Goal: Task Accomplishment & Management: Complete application form

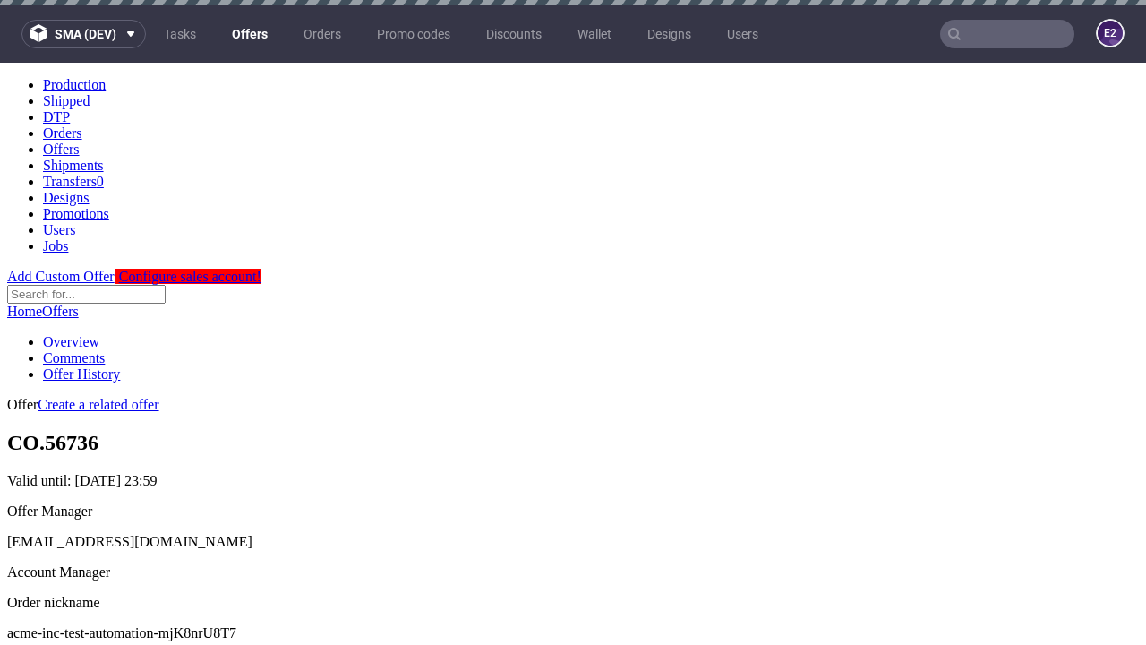
scroll to position [5, 0]
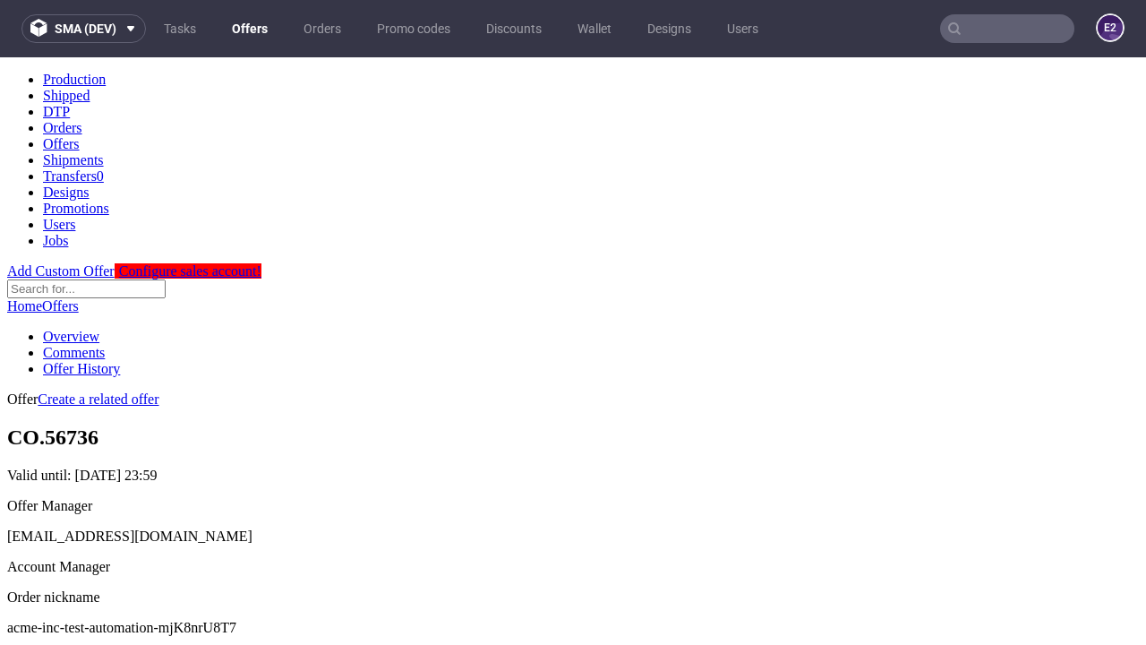
scroll to position [177, 0]
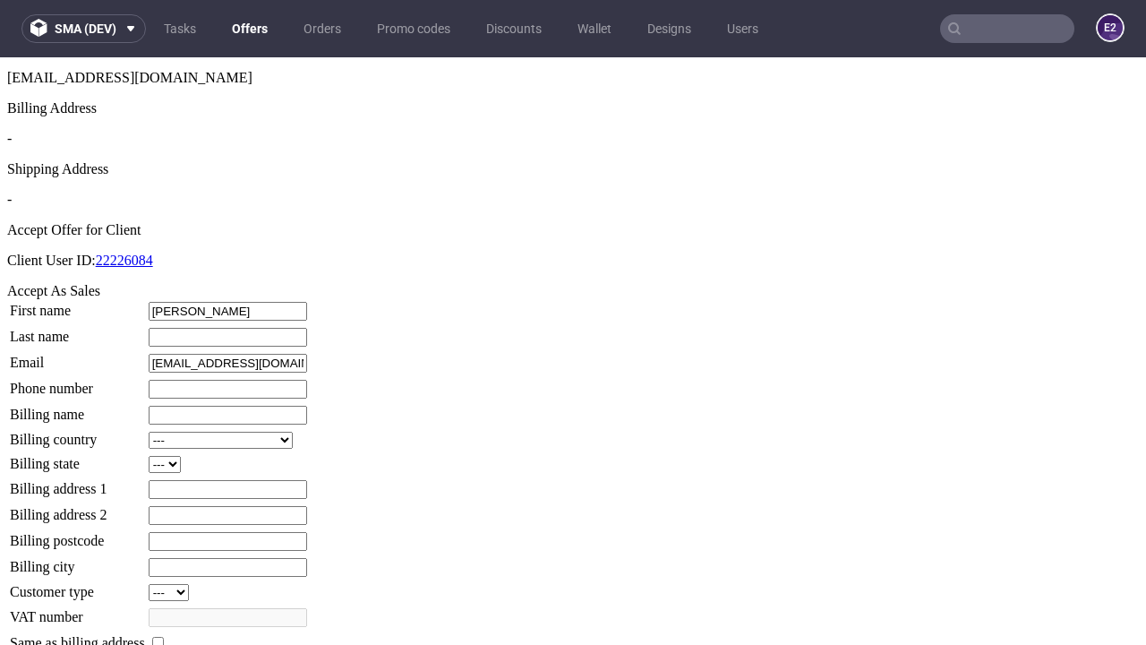
type input "Timmothy"
type input "Murazik"
type input "1509813888"
type input "Jefferey23"
select select "13"
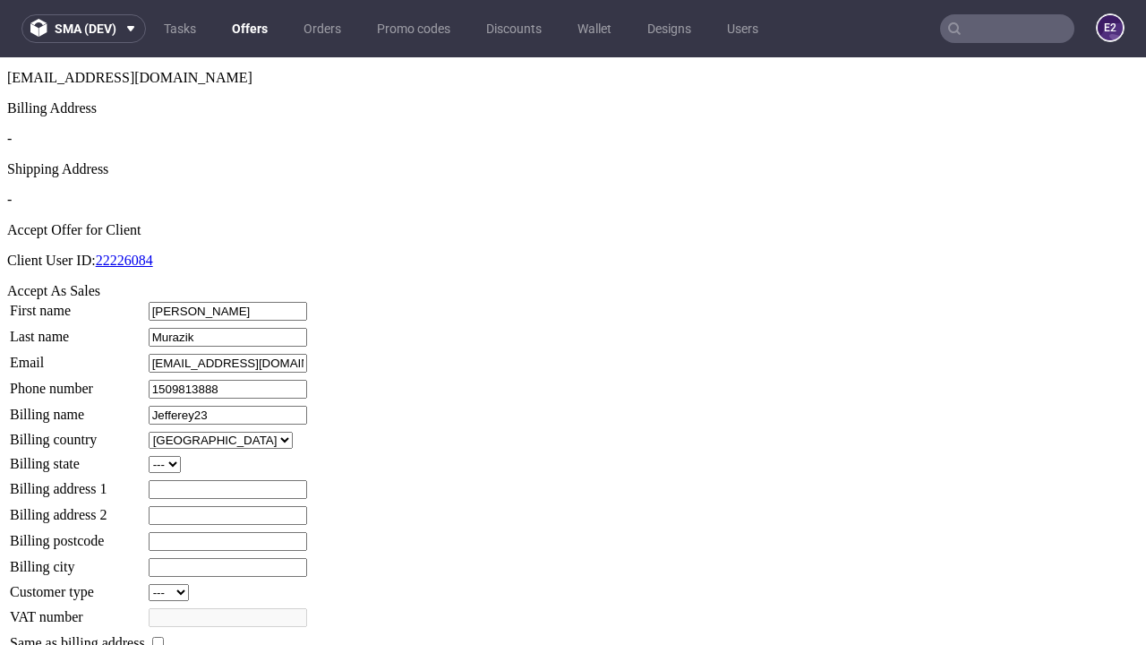
type input "Jefferey23"
select select "132"
type input "74 Birch Grove"
type input "LB49 8SA"
type input "Upper Gerlach"
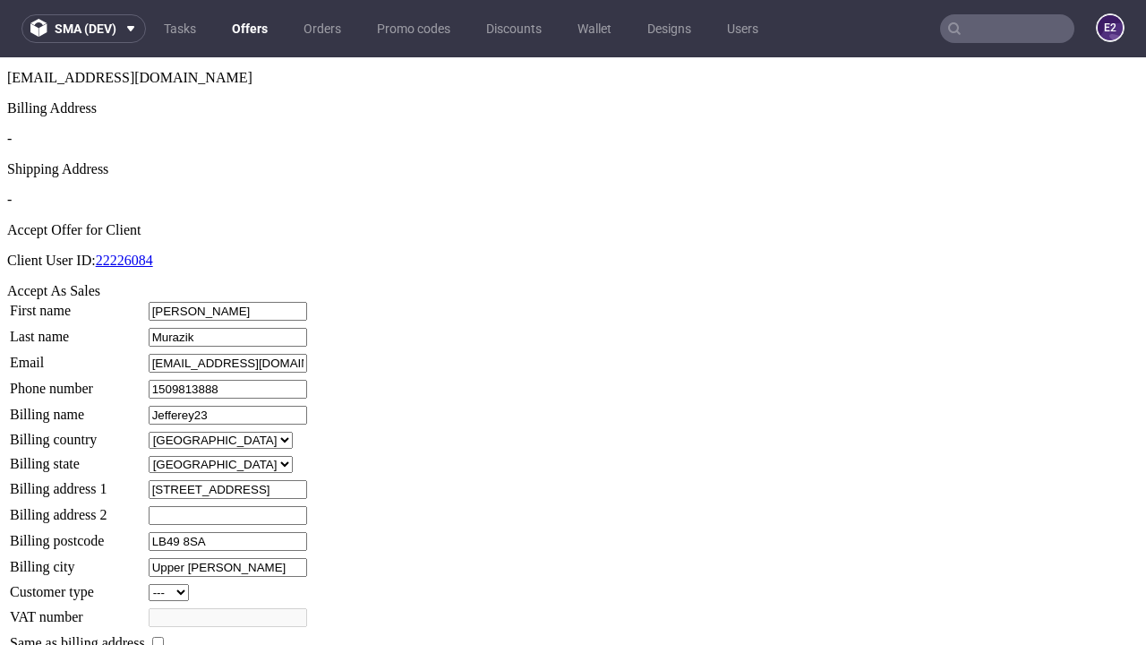
click at [164, 637] on input "checkbox" at bounding box center [158, 643] width 12 height 12
checkbox input "true"
type input "Jefferey23"
select select "13"
type input "74 Birch Grove"
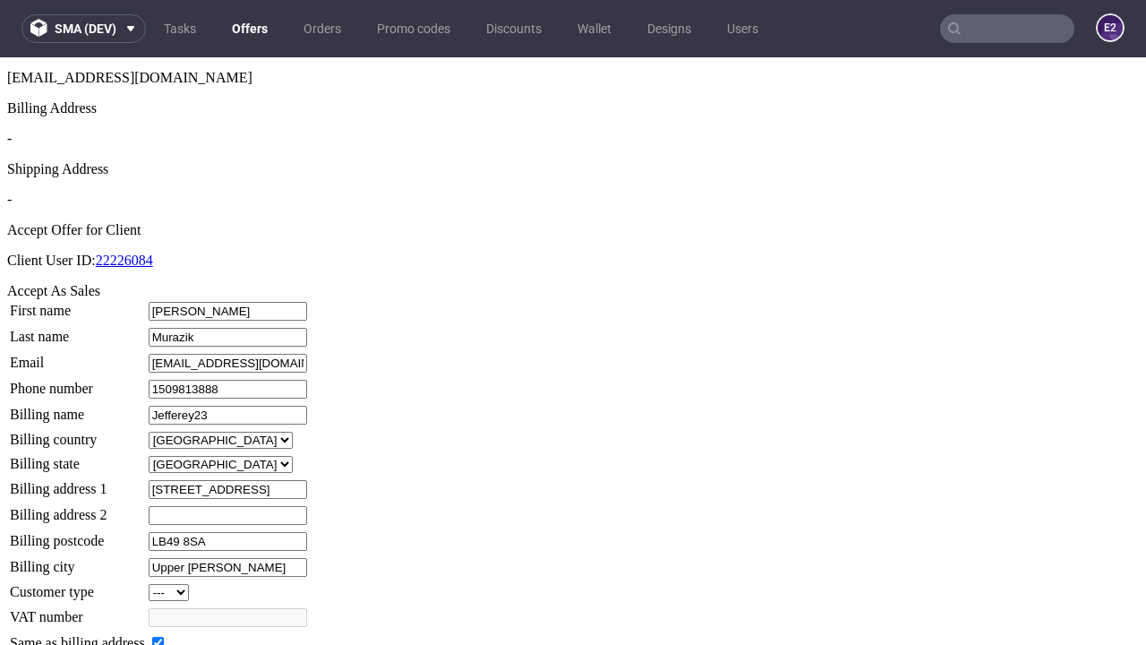
type input "LB49 8SA"
type input "Upper Gerlach"
